Goal: Communication & Community: Ask a question

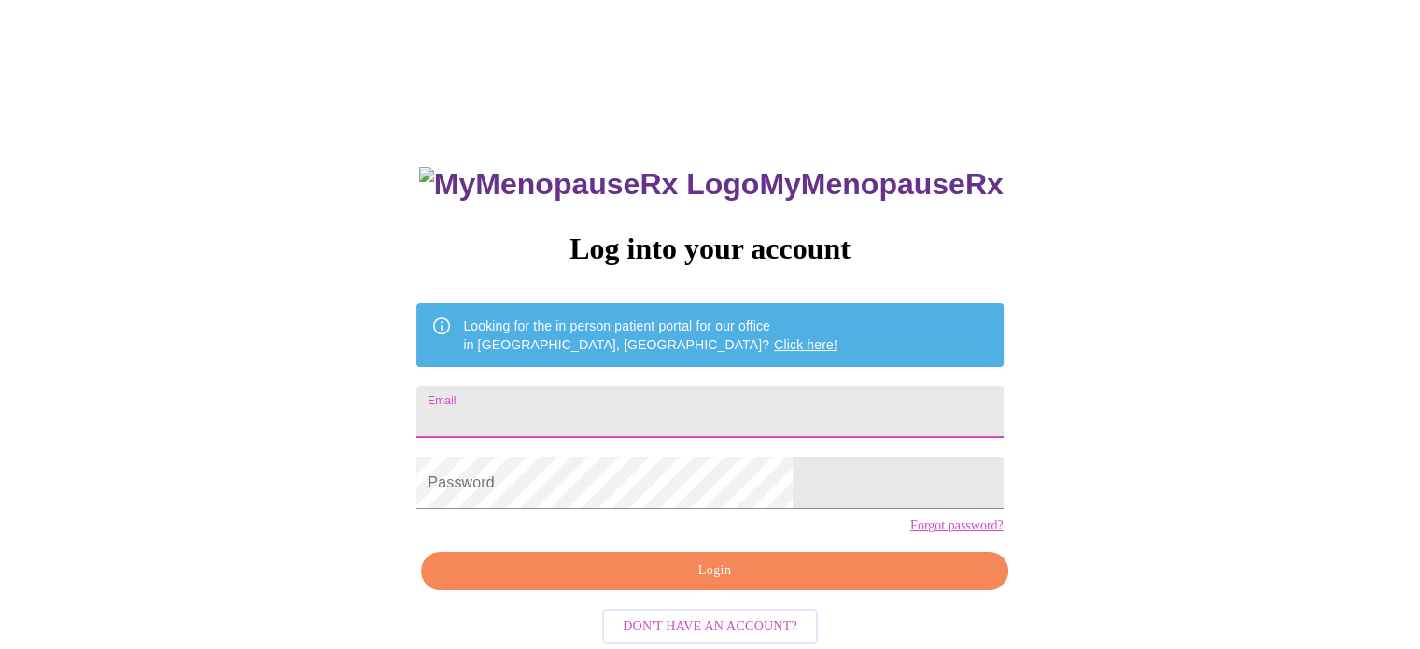
click at [615, 399] on input "Email" at bounding box center [709, 412] width 586 height 52
type input "[EMAIL_ADDRESS][DOMAIN_NAME]"
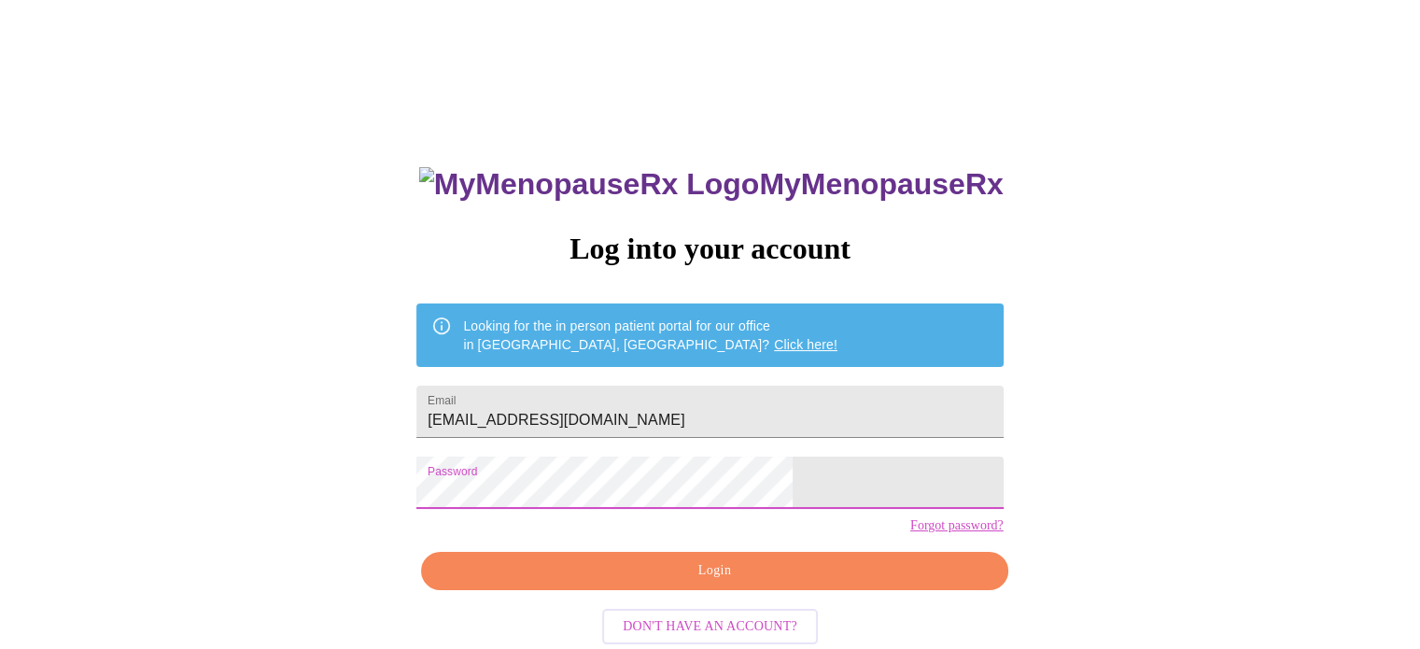
click at [588, 590] on button "Login" at bounding box center [714, 571] width 586 height 38
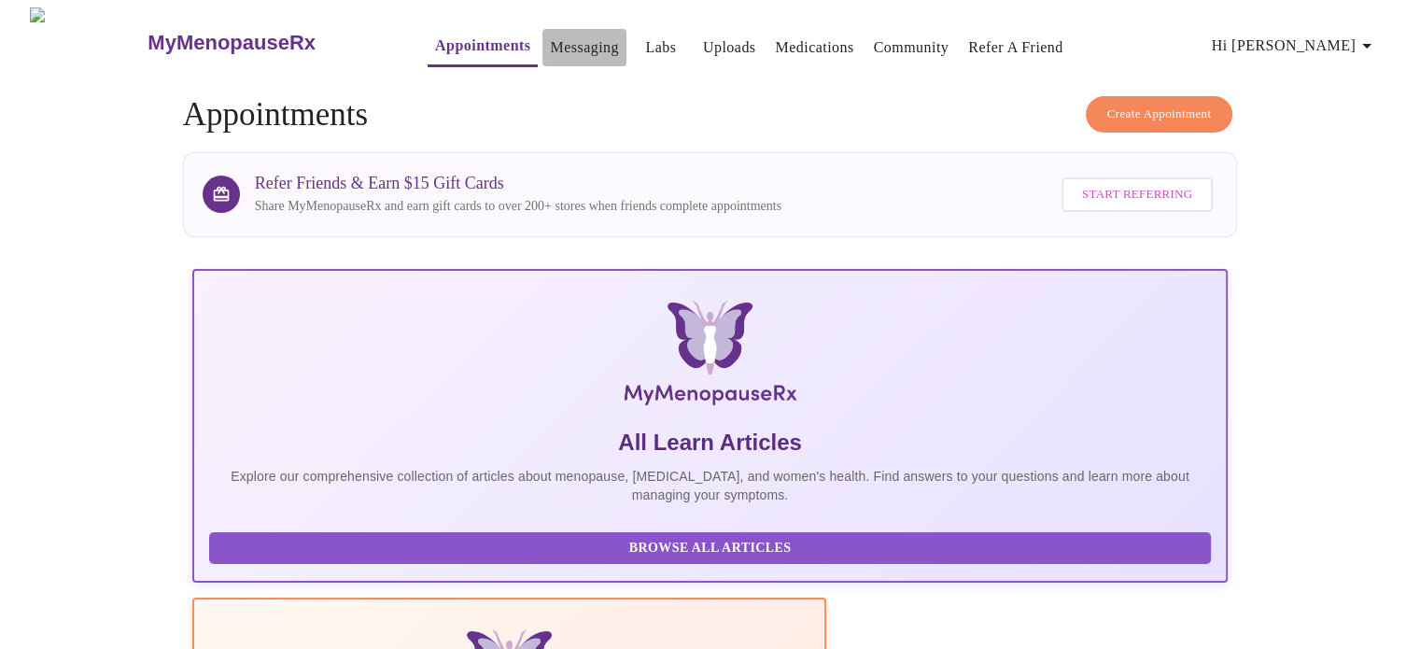
click at [550, 39] on link "Messaging" at bounding box center [584, 48] width 68 height 26
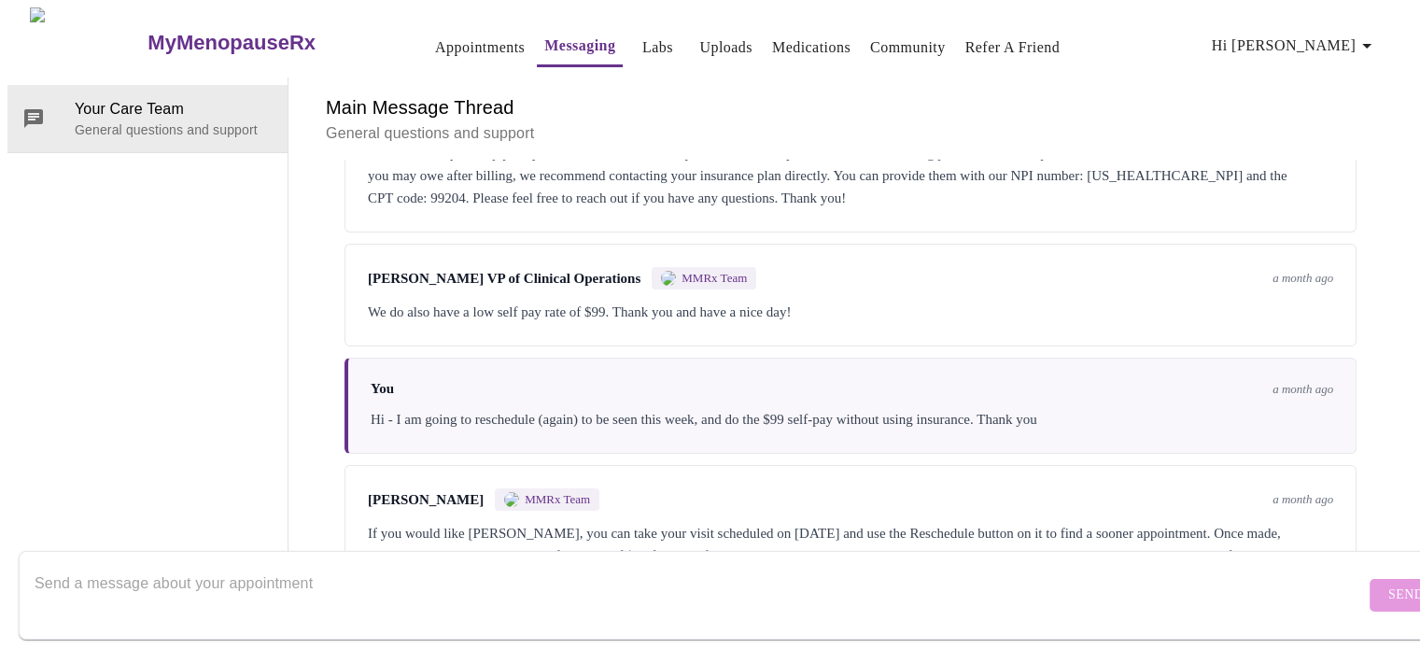
scroll to position [373, 0]
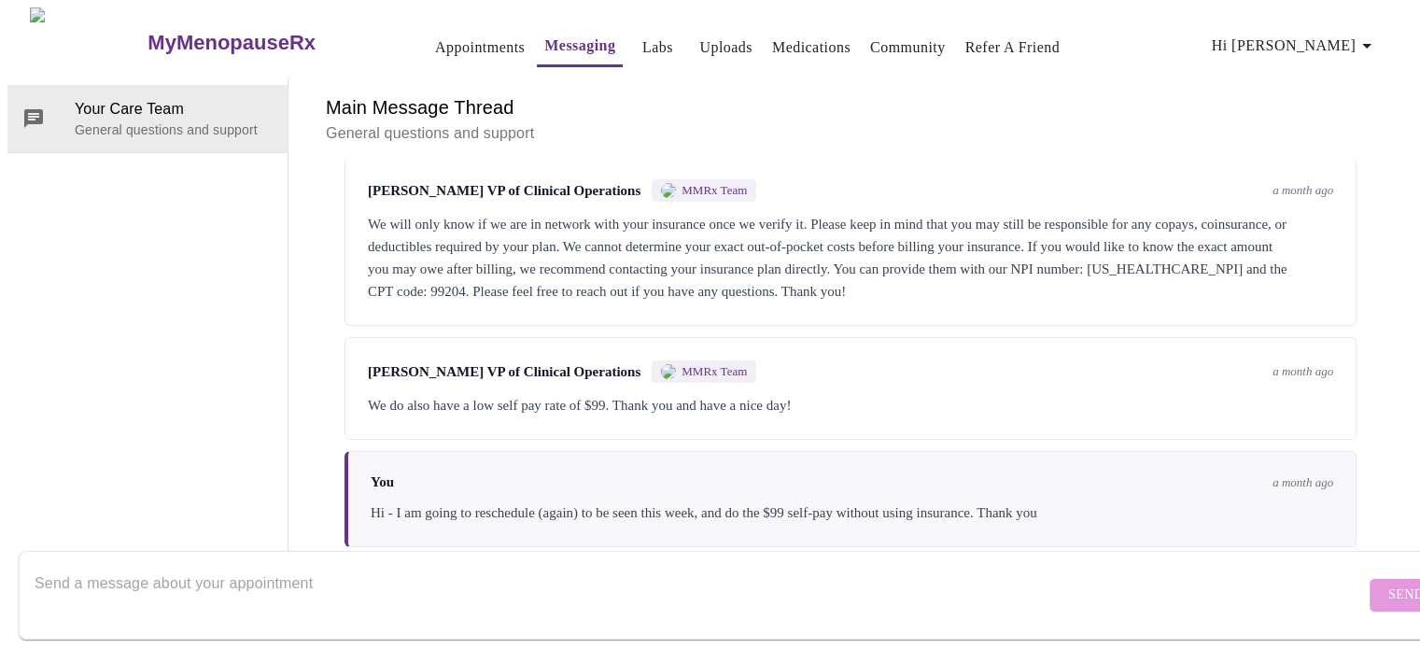
click at [221, 183] on div "Your Care Team General questions and support" at bounding box center [147, 326] width 281 height 498
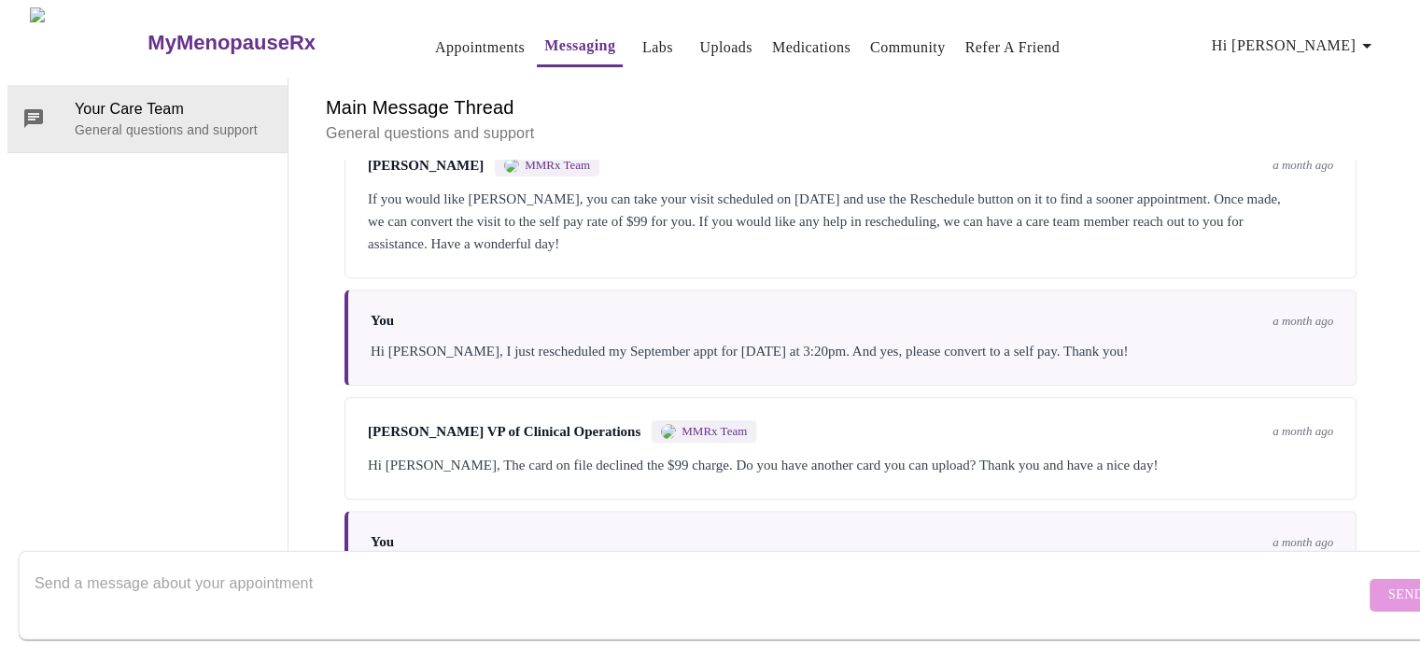
scroll to position [807, 0]
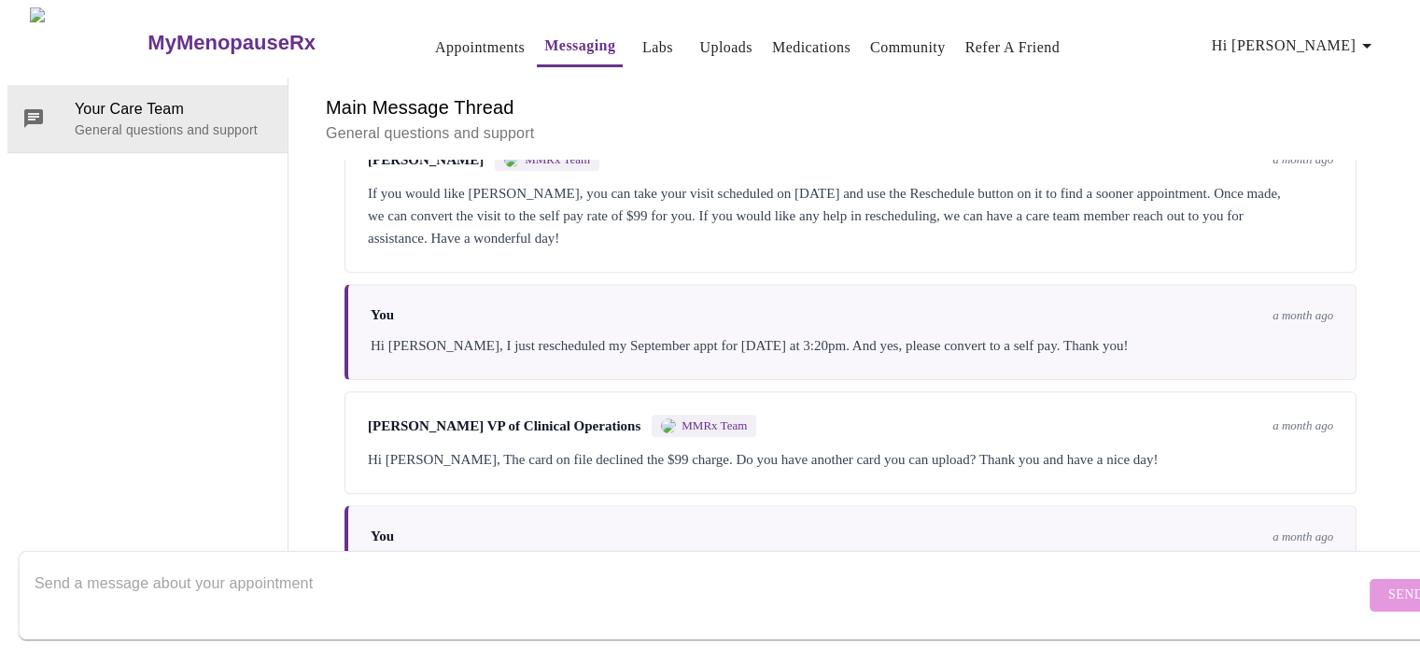
click at [93, 337] on div "Your Care Team General questions and support" at bounding box center [147, 326] width 281 height 498
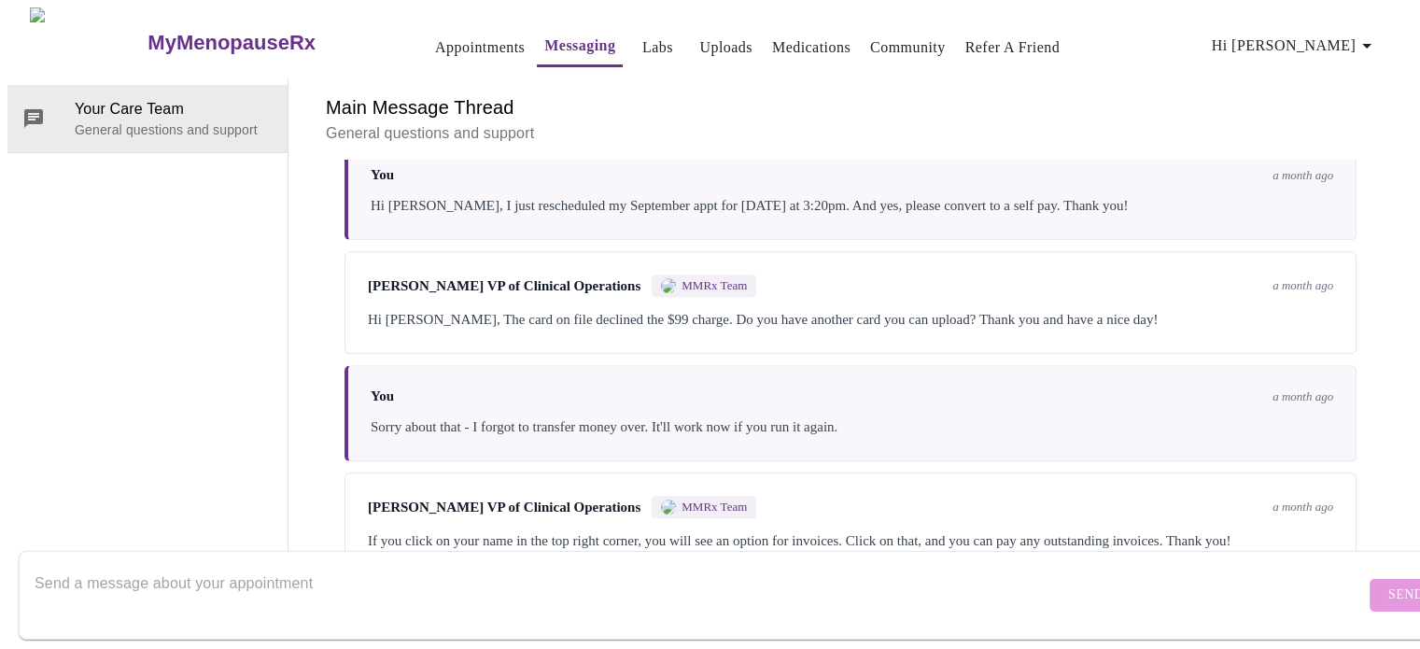
scroll to position [1007, 0]
